Goal: Transaction & Acquisition: Subscribe to service/newsletter

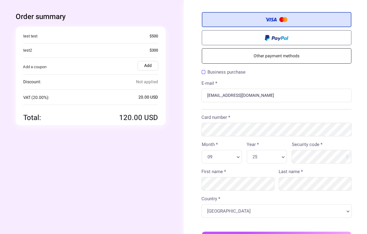
click at [308, 77] on div "Business purchase" at bounding box center [276, 73] width 155 height 11
click at [172, 132] on div "Order summary You're buying Quantity 1 x" at bounding box center [183, 165] width 371 height 331
click at [156, 159] on div "Order summary You're buying Quantity 1 x" at bounding box center [91, 162] width 186 height 325
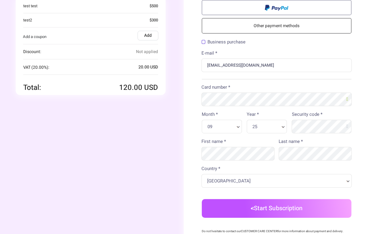
click at [253, 211] on button "Start Subscription" at bounding box center [277, 208] width 150 height 19
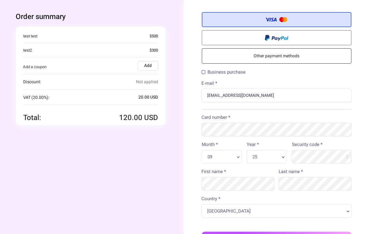
click at [125, 185] on div "Order summary You're buying Quantity 1 x" at bounding box center [91, 162] width 186 height 325
click at [155, 165] on div "Order summary You're buying Quantity 1 x" at bounding box center [91, 162] width 186 height 325
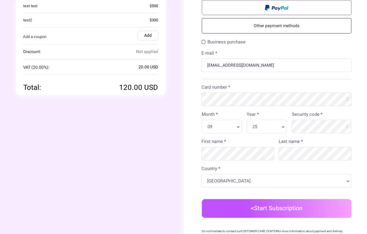
click at [270, 210] on button "Start Subscription" at bounding box center [277, 208] width 150 height 19
